Goal: Information Seeking & Learning: Learn about a topic

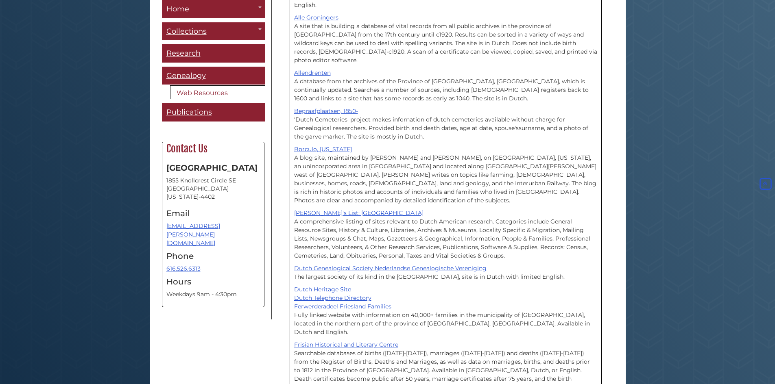
scroll to position [325, 0]
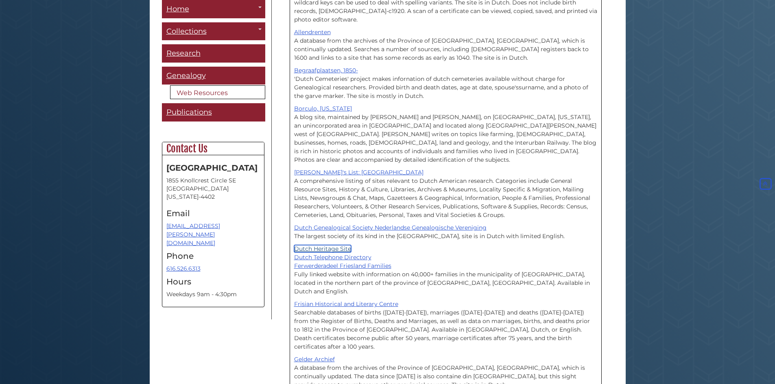
click at [319, 245] on link "Dutch Heritage Site" at bounding box center [322, 248] width 57 height 7
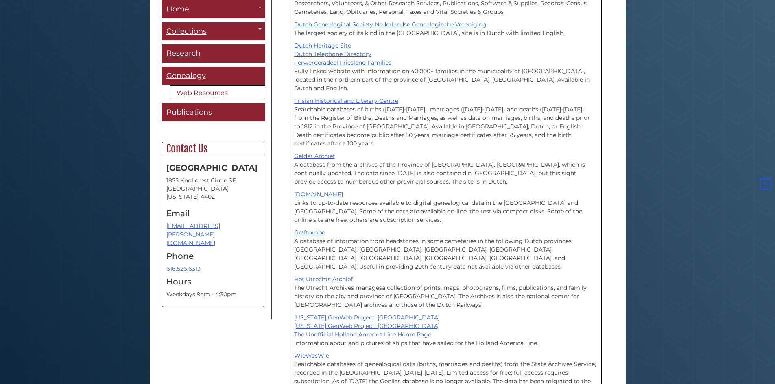
scroll to position [570, 0]
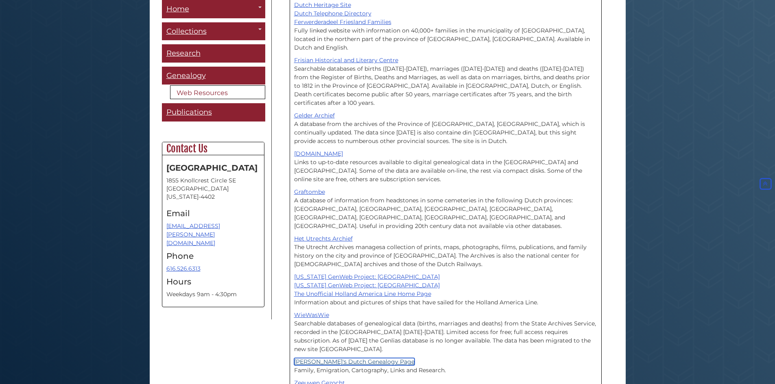
click at [340, 358] on link "Yvette's Dutch Genealogy Page" at bounding box center [354, 361] width 120 height 7
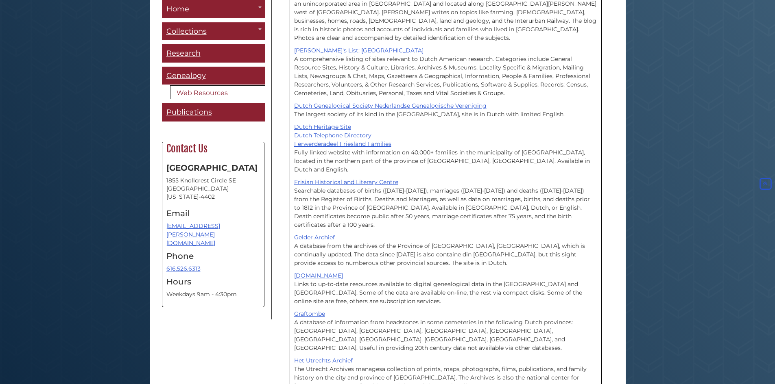
scroll to position [366, 0]
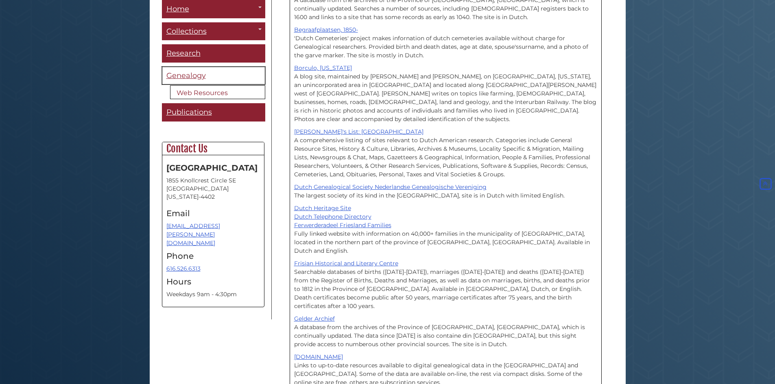
click at [185, 75] on span "Genealogy" at bounding box center [185, 75] width 39 height 9
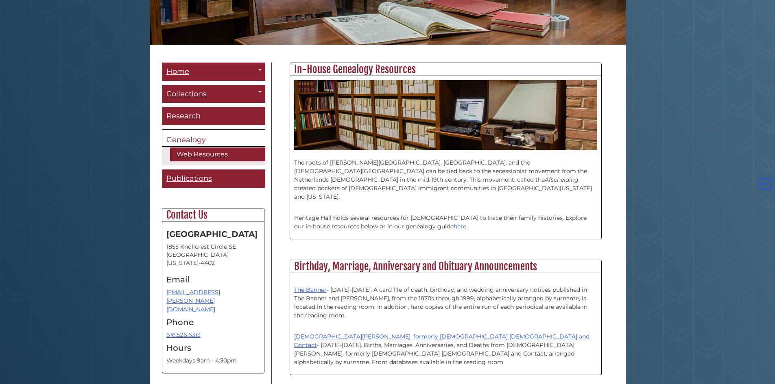
scroll to position [122, 0]
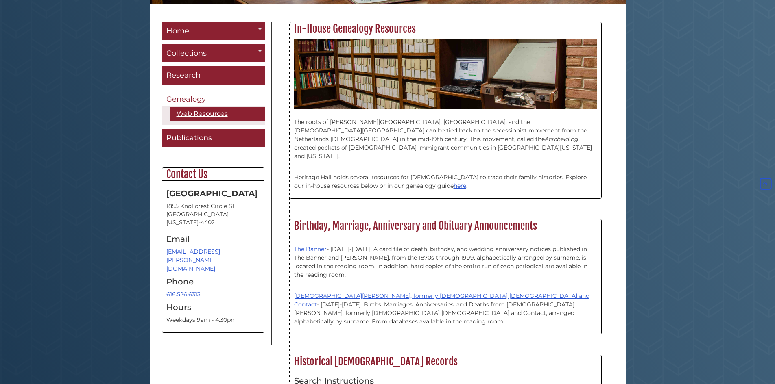
scroll to position [41, 0]
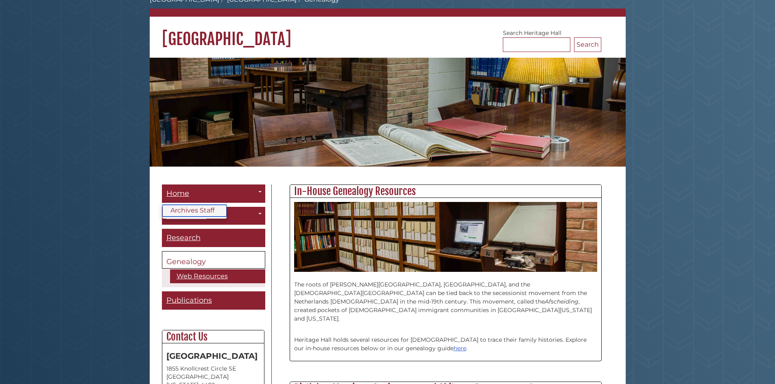
click at [179, 211] on link "Archives Staff" at bounding box center [194, 211] width 64 height 12
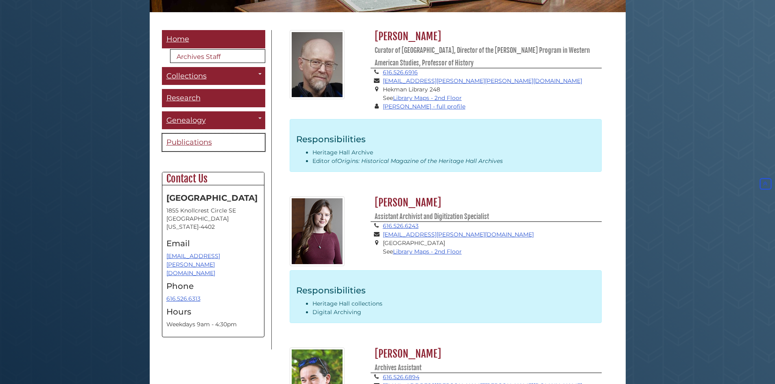
scroll to position [155, 0]
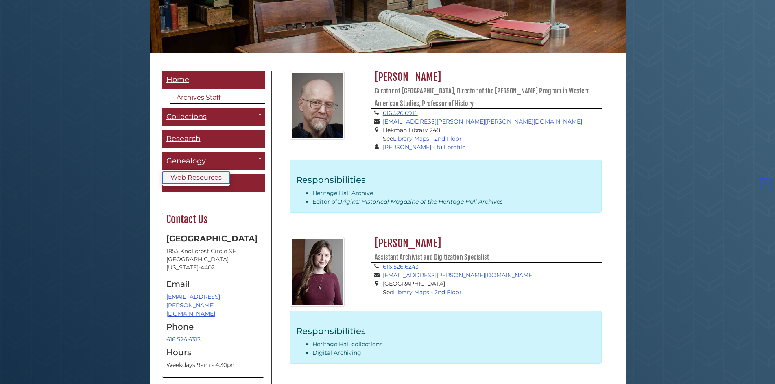
click at [189, 178] on link "Web Resources" at bounding box center [196, 178] width 68 height 12
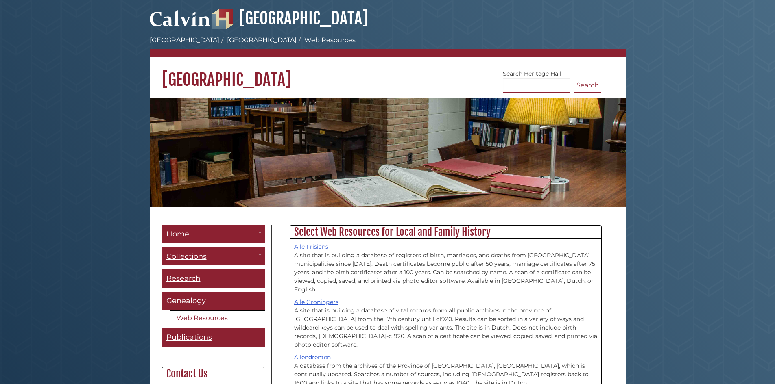
scroll to position [41, 0]
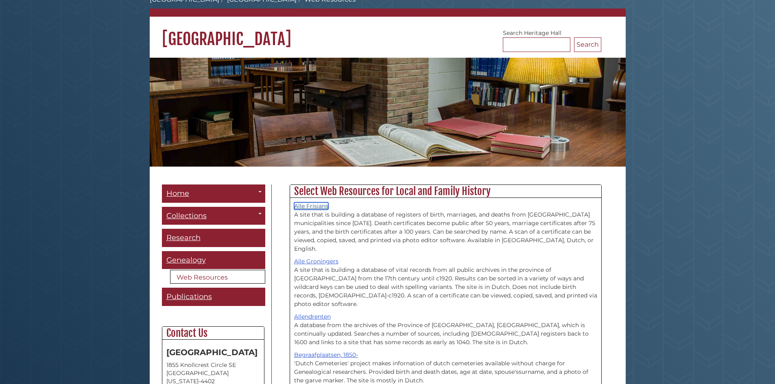
click at [317, 204] on link "Alle Frisians" at bounding box center [311, 206] width 34 height 7
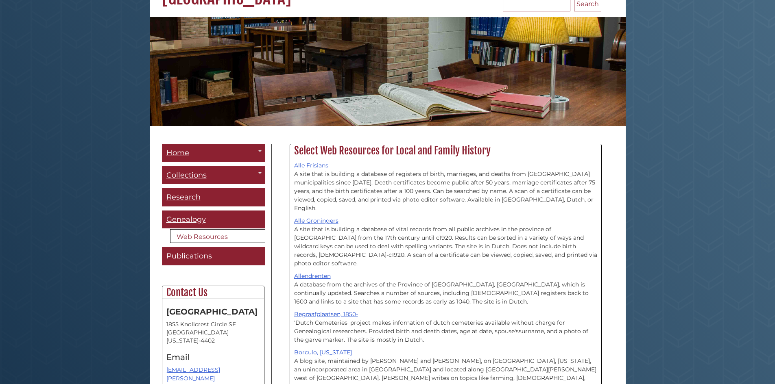
scroll to position [122, 0]
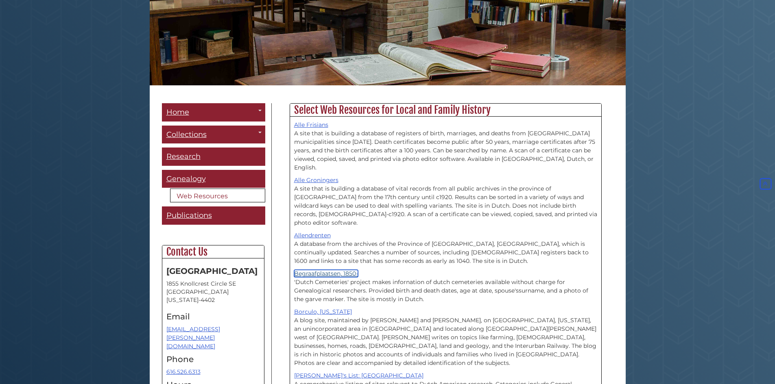
click at [326, 270] on link "Begraafplaatsen, 1850-" at bounding box center [326, 273] width 64 height 7
